Goal: Task Accomplishment & Management: Manage account settings

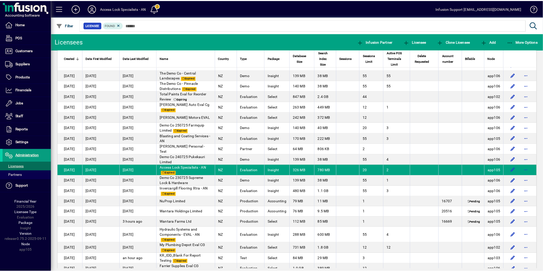
scroll to position [485, 0]
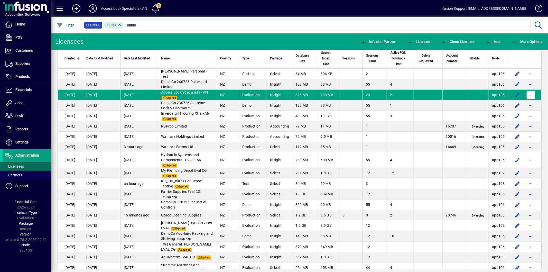
click at [526, 101] on span "button" at bounding box center [530, 95] width 12 height 12
click at [505, 112] on span "Request licensee be deleted" at bounding box center [499, 112] width 53 height 6
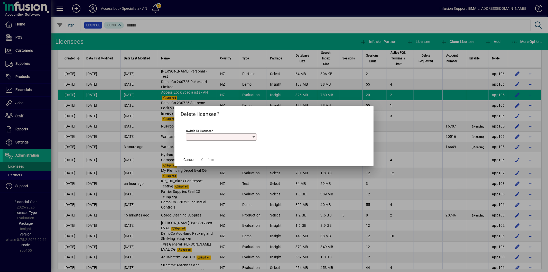
scroll to position [491, 0]
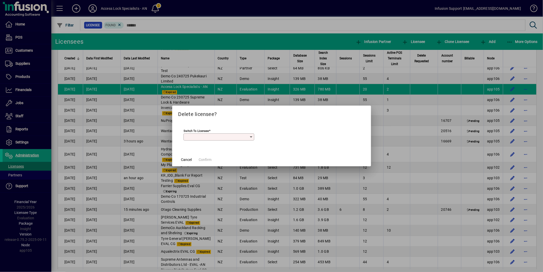
click at [210, 137] on input "Switch to licensee" at bounding box center [217, 137] width 64 height 4
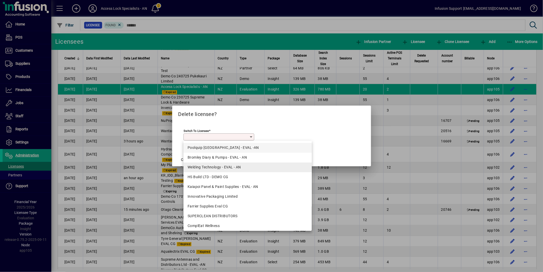
click at [211, 164] on mat-option "Welding Technology - EVAL - AN" at bounding box center [248, 167] width 128 height 10
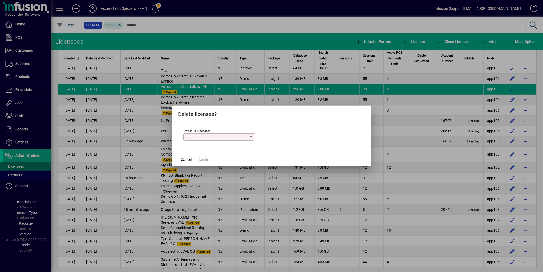
type input "**********"
click at [207, 158] on span "Confirm" at bounding box center [205, 159] width 13 height 5
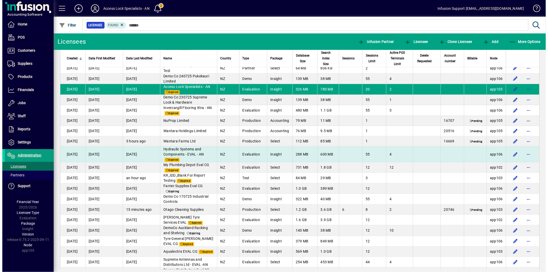
scroll to position [485, 0]
